Goal: Information Seeking & Learning: Learn about a topic

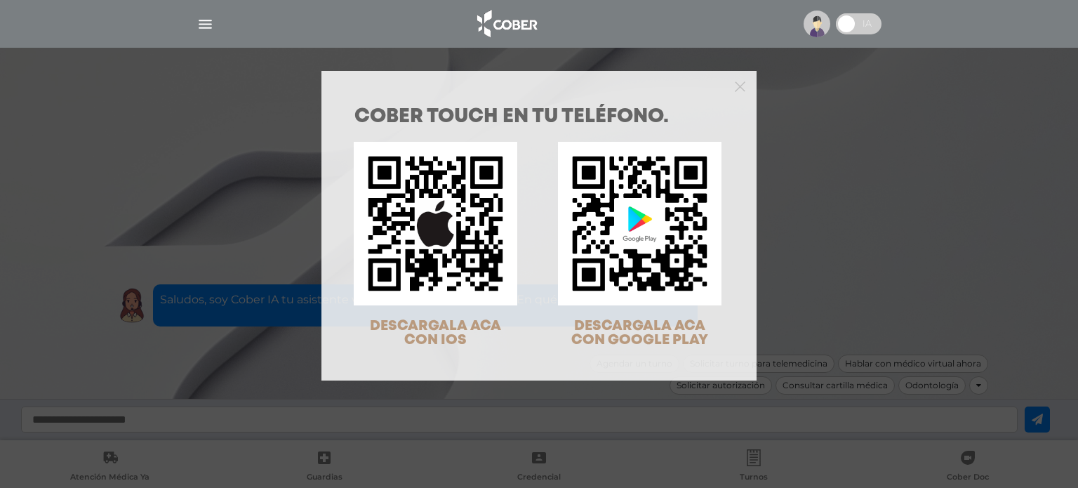
scroll to position [45, 0]
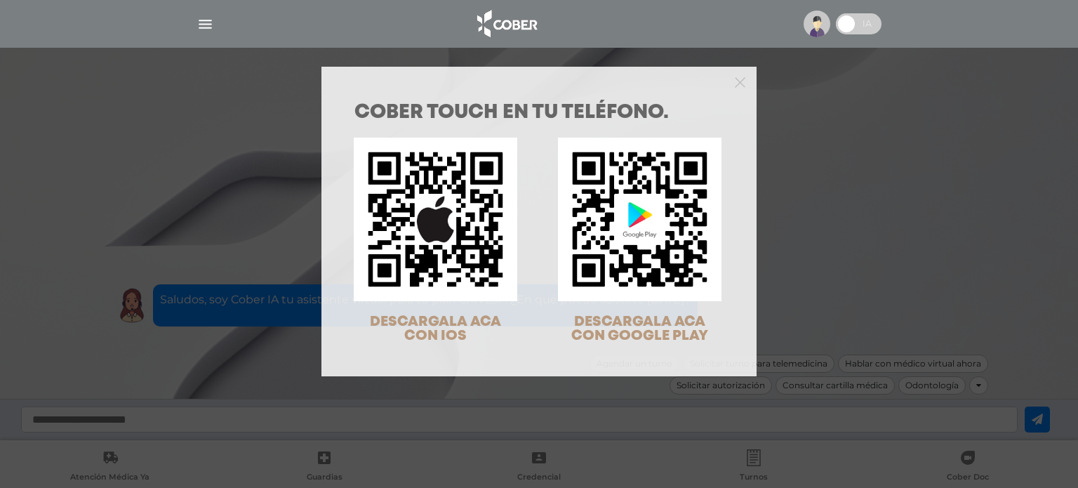
click at [851, 247] on div "COBER TOUCH en tu teléfono. DESCARGALA ACA CON IOS DESCARGALA ACA CON GOOGLE PL…" at bounding box center [539, 244] width 1078 height 488
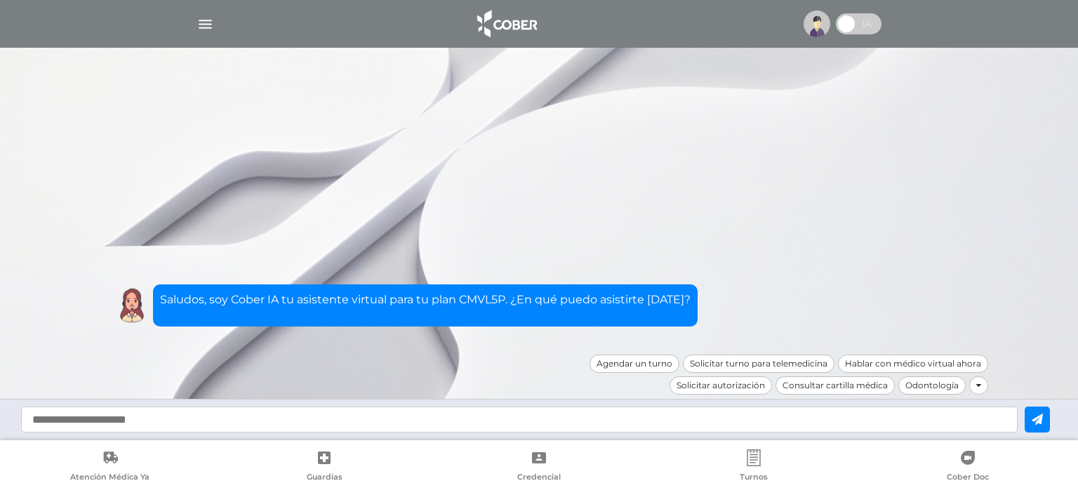
click at [192, 25] on div at bounding box center [539, 24] width 719 height 34
click at [200, 23] on img "button" at bounding box center [206, 24] width 18 height 18
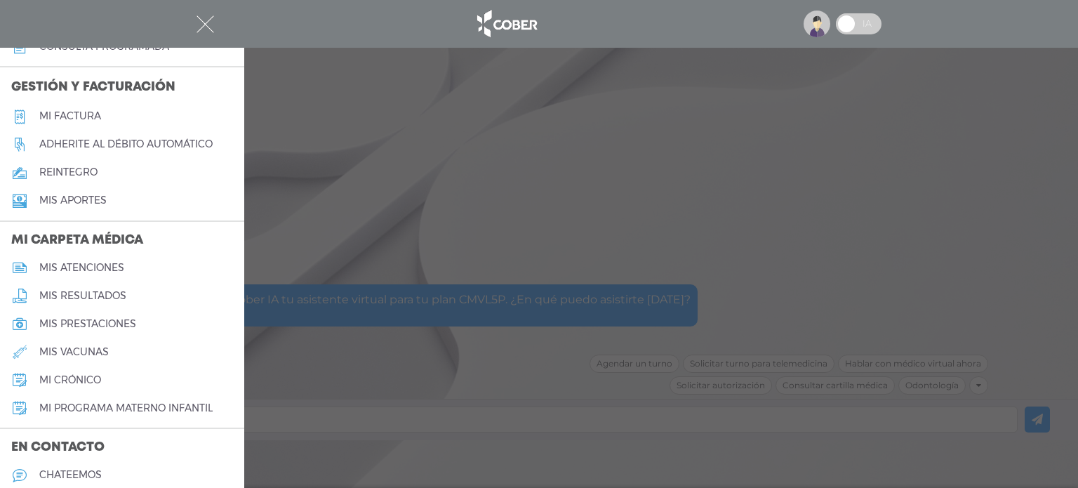
scroll to position [491, 0]
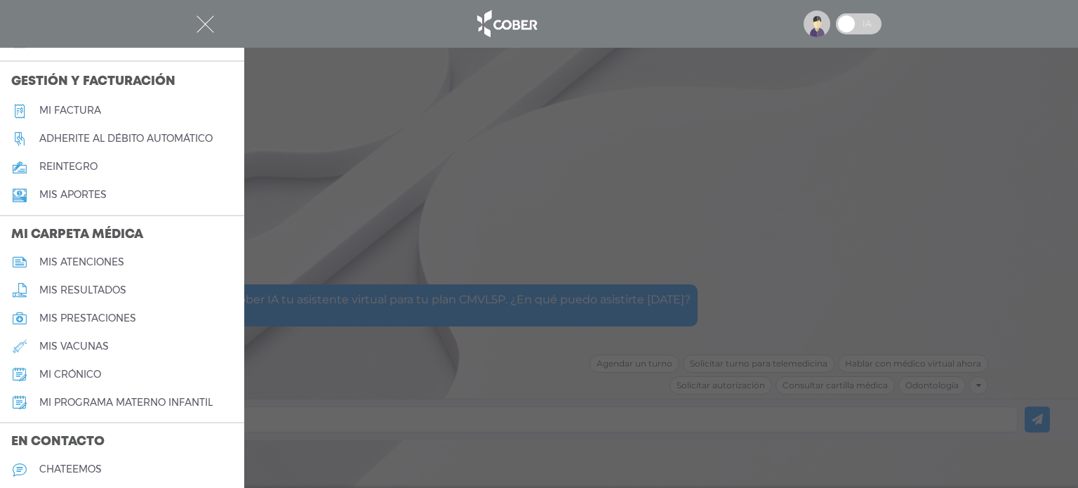
click at [61, 376] on h5 "mi crónico" at bounding box center [70, 375] width 62 height 12
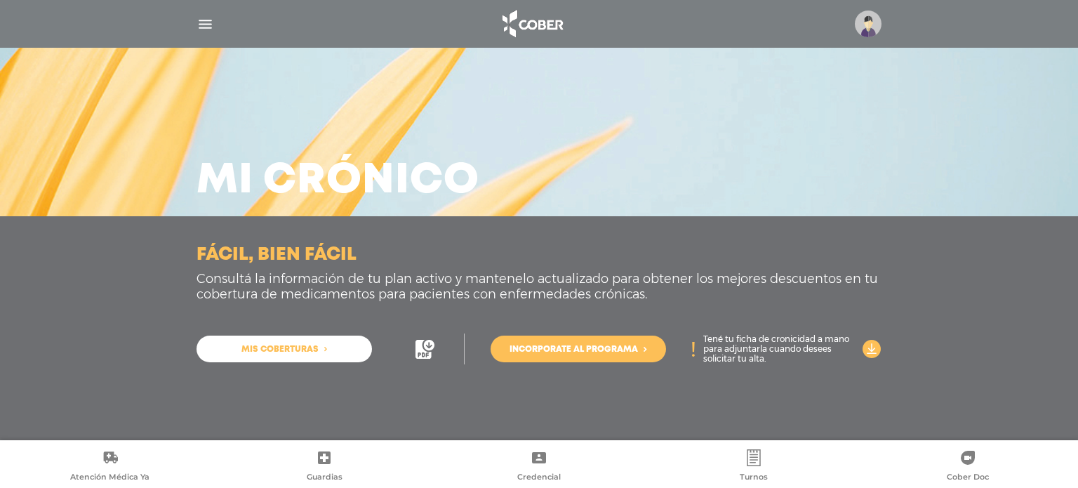
click at [429, 350] on icon at bounding box center [429, 345] width 11 height 11
click at [878, 349] on icon at bounding box center [872, 349] width 19 height 19
